Goal: Find specific page/section: Find specific page/section

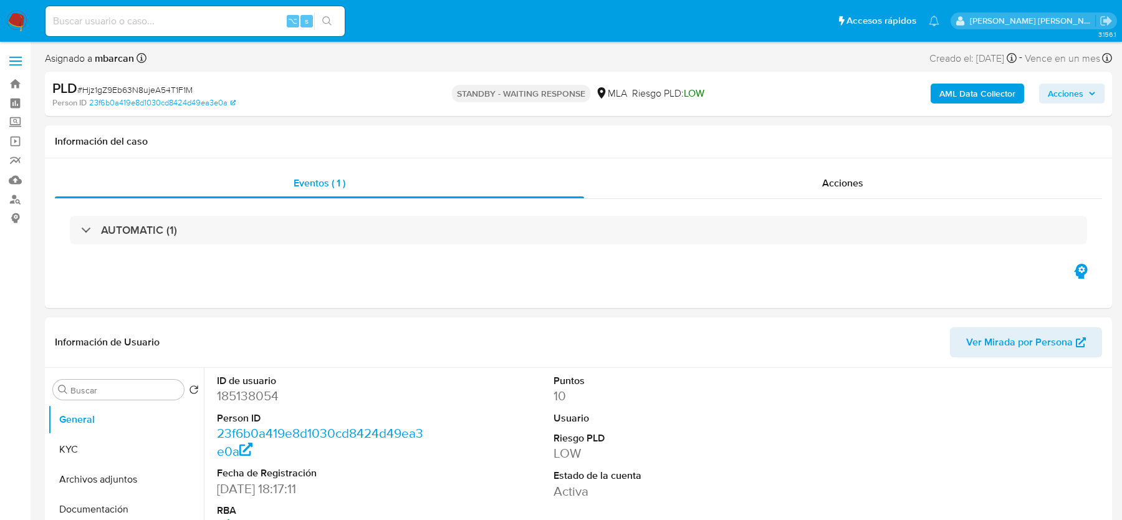
select select "10"
click at [19, 21] on img at bounding box center [16, 21] width 21 height 21
